Goal: Task Accomplishment & Management: Manage account settings

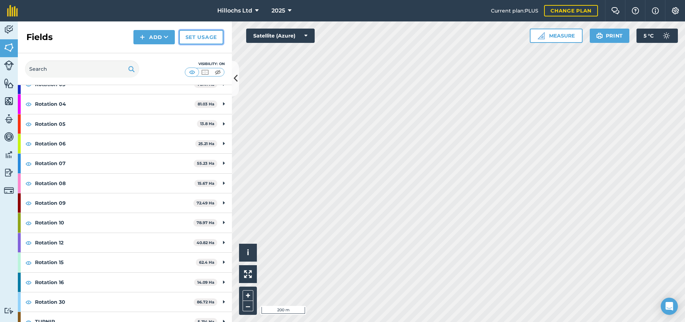
click at [198, 37] on link "Set usage" at bounding box center [201, 37] width 44 height 14
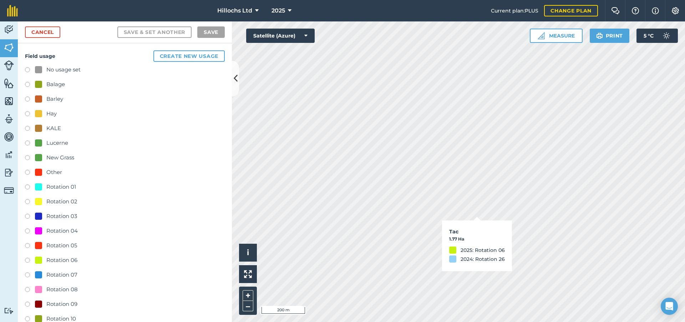
checkbox input "true"
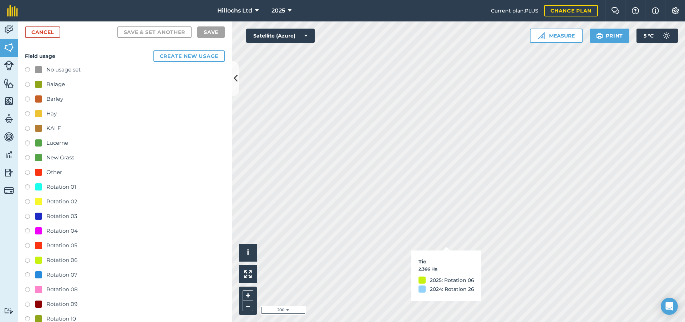
checkbox input "true"
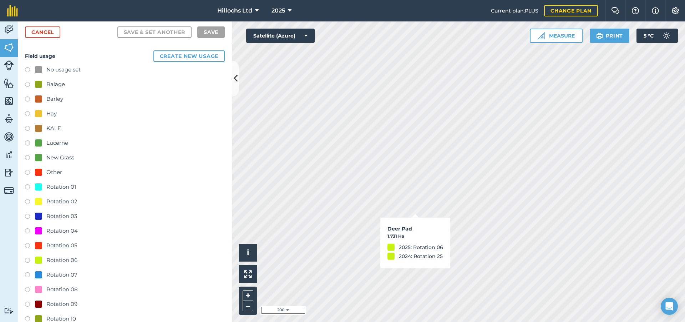
checkbox input "true"
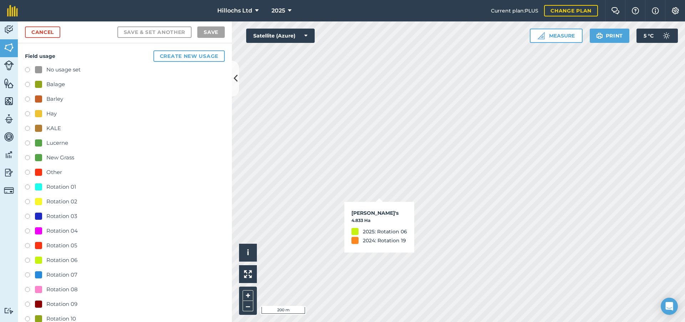
checkbox input "true"
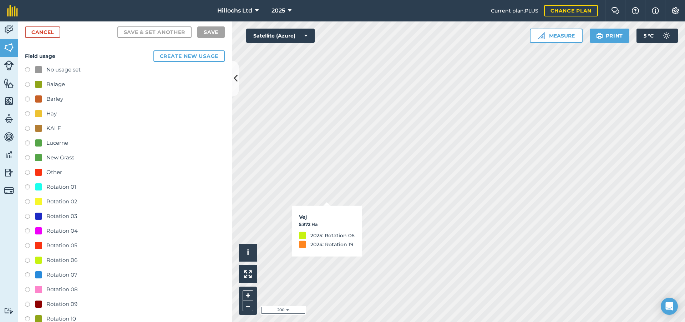
checkbox input "true"
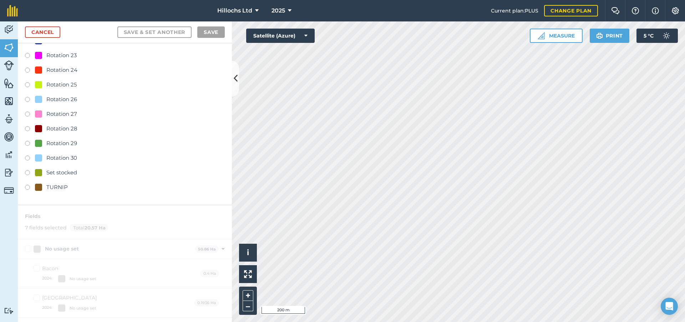
scroll to position [464, 0]
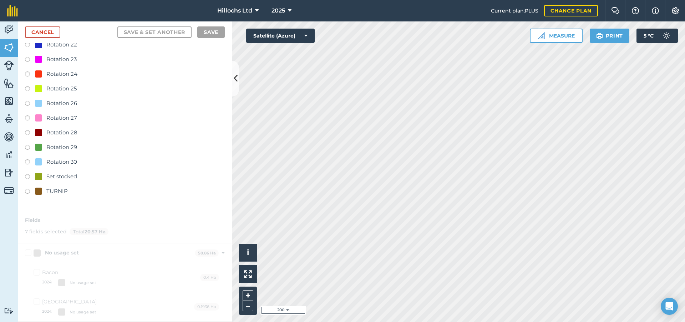
click at [28, 162] on label at bounding box center [30, 162] width 10 height 7
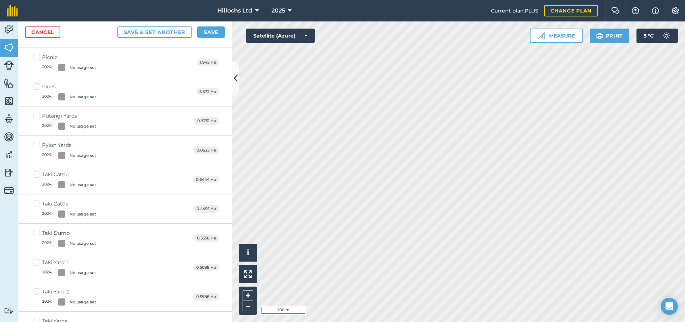
scroll to position [0, 0]
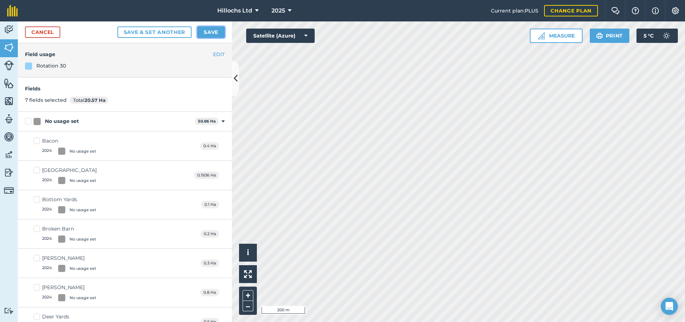
click at [216, 28] on button "Save" at bounding box center [210, 31] width 27 height 11
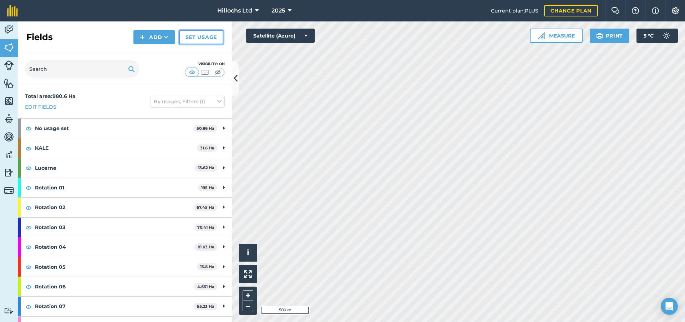
click at [212, 38] on link "Set usage" at bounding box center [201, 37] width 44 height 14
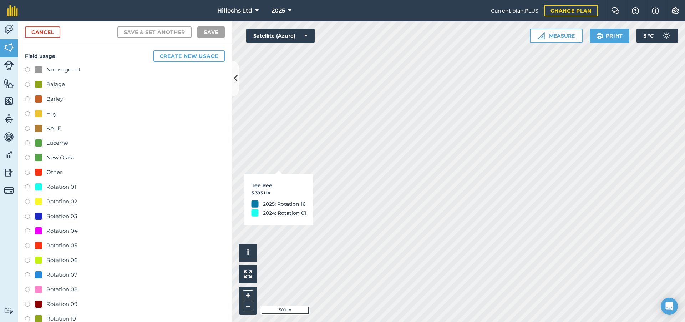
checkbox input "true"
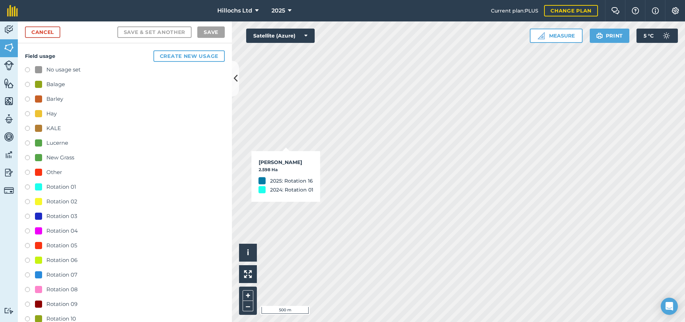
checkbox input "true"
click at [29, 185] on label at bounding box center [30, 187] width 10 height 7
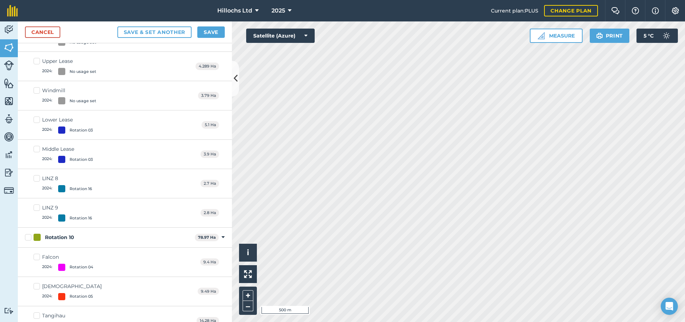
scroll to position [5323, 0]
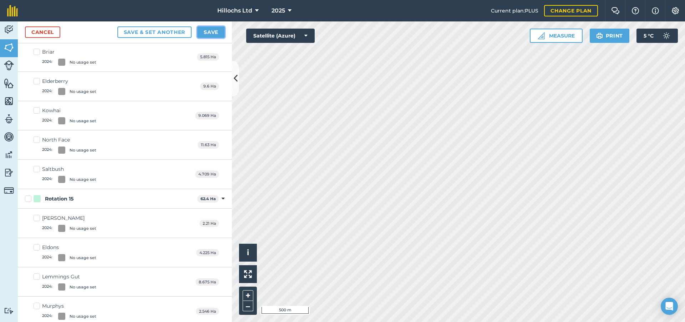
click at [211, 32] on button "Save" at bounding box center [210, 31] width 27 height 11
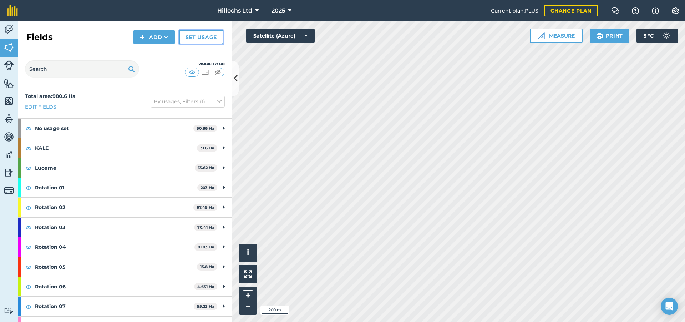
click at [206, 38] on link "Set usage" at bounding box center [201, 37] width 44 height 14
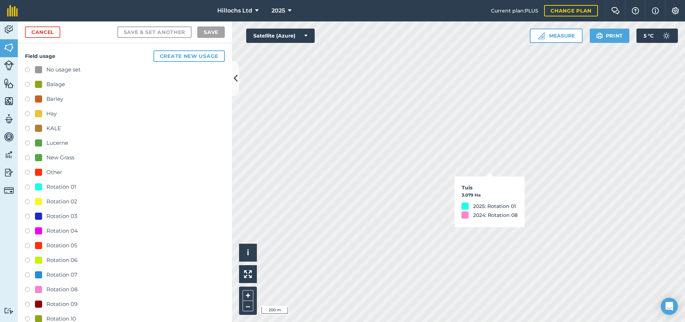
checkbox input "true"
click at [27, 200] on label at bounding box center [30, 202] width 10 height 7
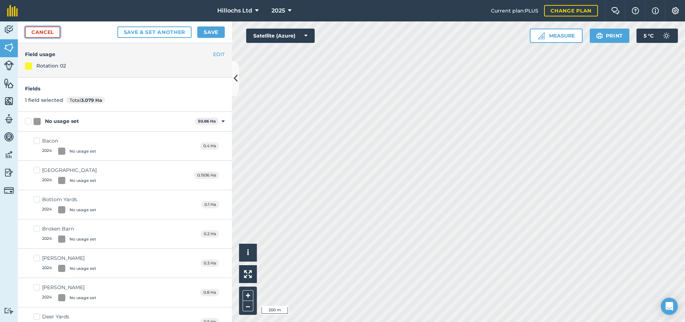
click at [37, 32] on link "Cancel" at bounding box center [42, 31] width 35 height 11
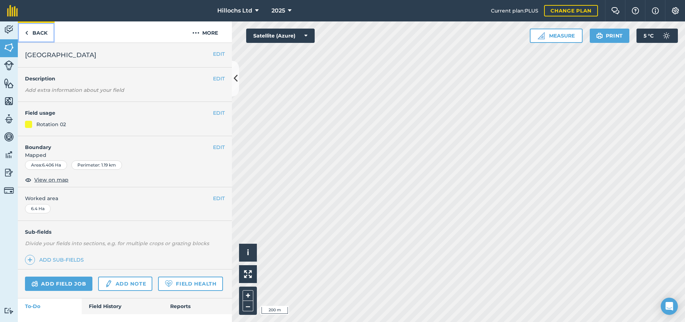
click at [31, 31] on link "Back" at bounding box center [36, 31] width 37 height 21
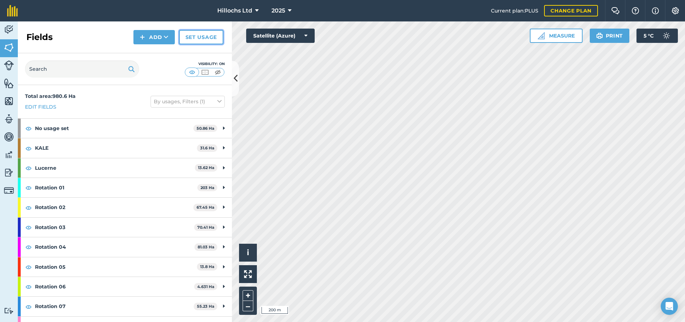
click at [199, 40] on link "Set usage" at bounding box center [201, 37] width 44 height 14
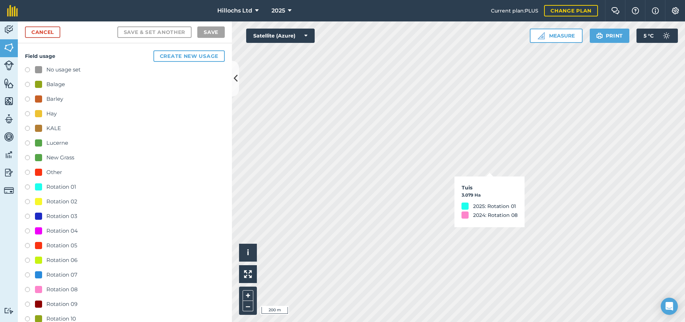
checkbox input "true"
click at [27, 201] on label at bounding box center [30, 202] width 10 height 7
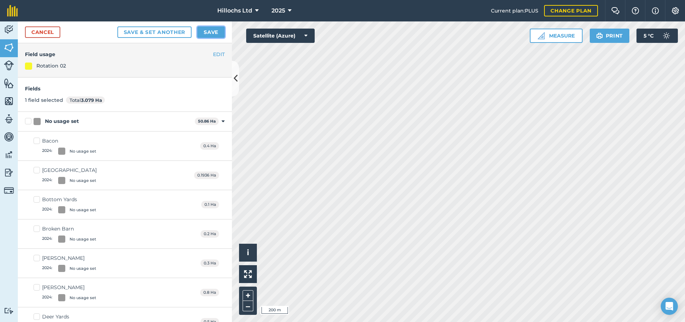
click at [208, 32] on button "Save" at bounding box center [210, 31] width 27 height 11
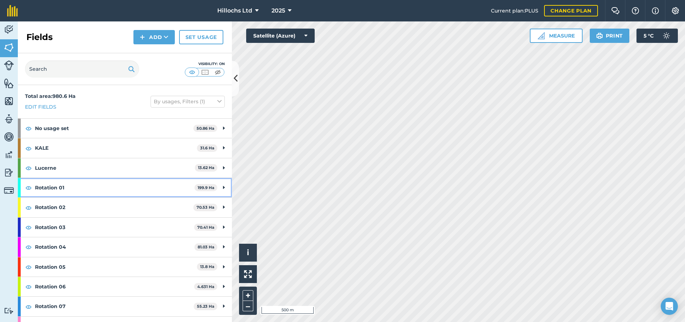
click at [49, 186] on strong "Rotation 01" at bounding box center [115, 187] width 160 height 19
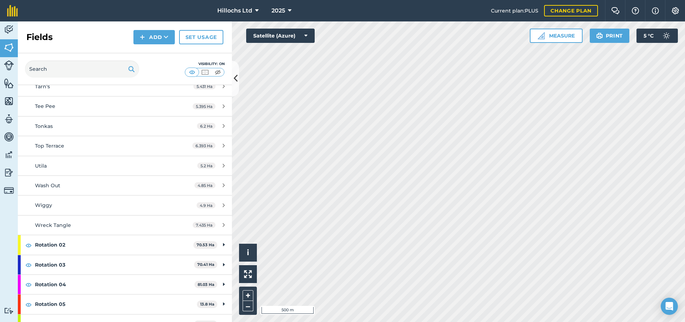
scroll to position [750, 0]
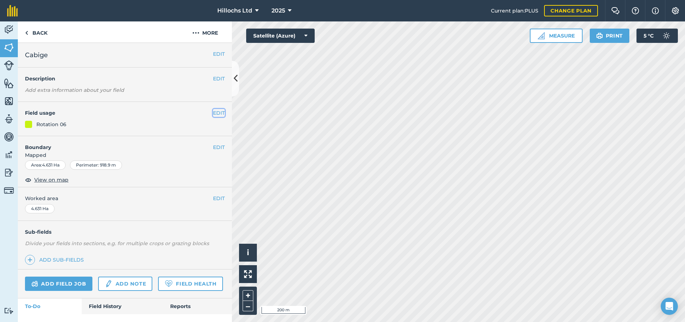
click at [218, 112] on button "EDIT" at bounding box center [219, 113] width 12 height 8
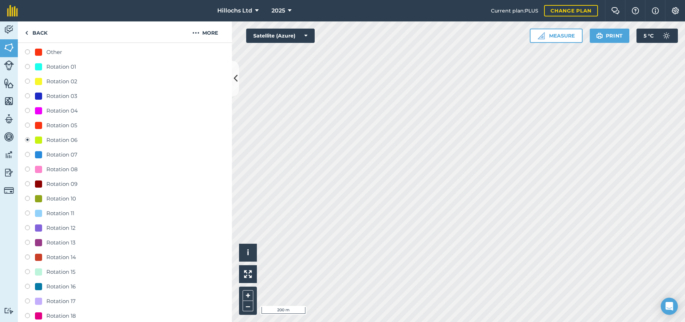
scroll to position [214, 0]
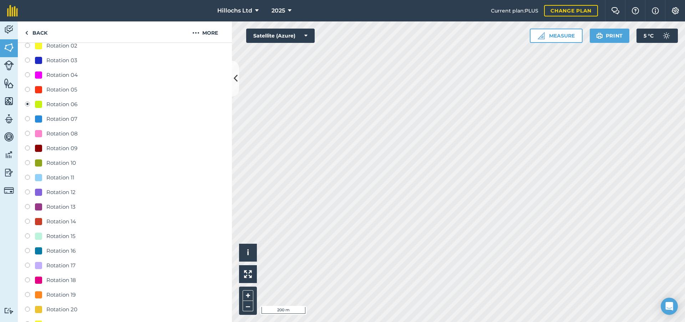
click at [27, 251] on label at bounding box center [30, 251] width 10 height 7
radio input "true"
radio input "false"
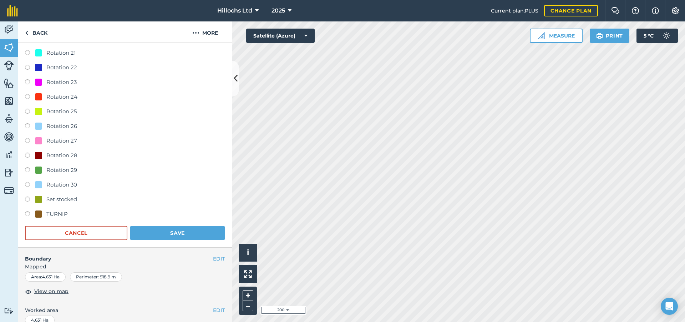
scroll to position [607, 0]
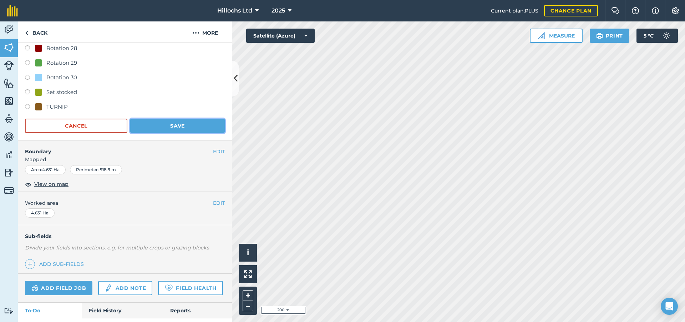
click at [182, 125] on button "Save" at bounding box center [177, 126] width 95 height 14
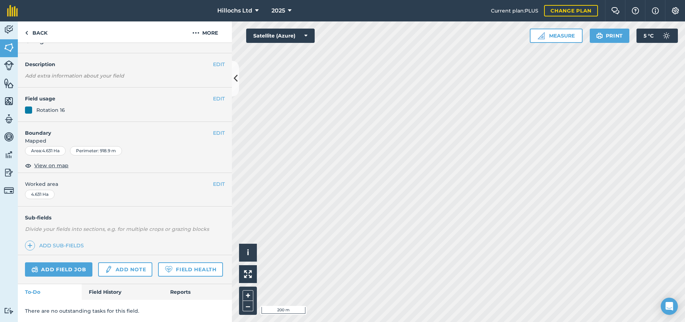
scroll to position [34, 0]
